Goal: Find specific page/section: Find specific page/section

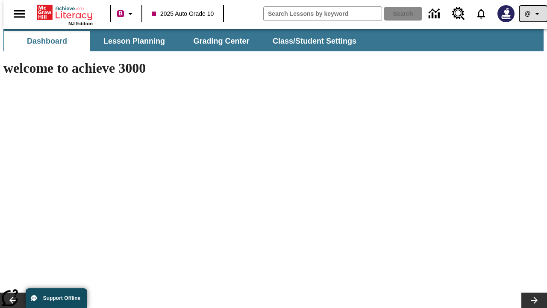
click at [532, 14] on icon "Profile/Settings" at bounding box center [537, 14] width 10 height 10
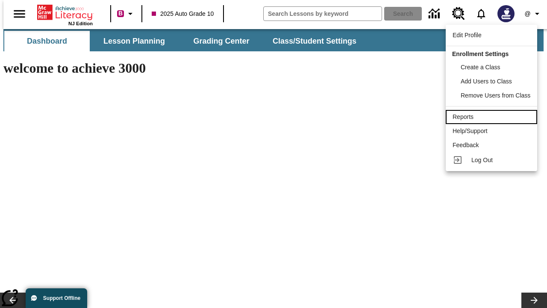
click at [493, 117] on div "Reports" at bounding box center [491, 116] width 78 height 9
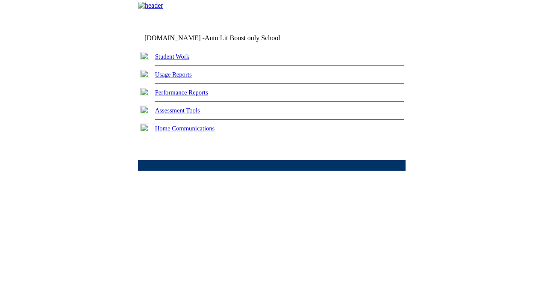
click at [190, 96] on link "Performance Reports" at bounding box center [181, 92] width 53 height 7
